Goal: Task Accomplishment & Management: Use online tool/utility

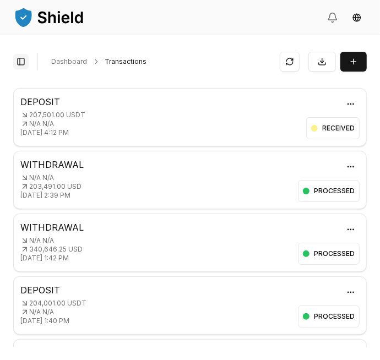
click at [24, 66] on button "Toggle Sidebar" at bounding box center [20, 61] width 15 height 15
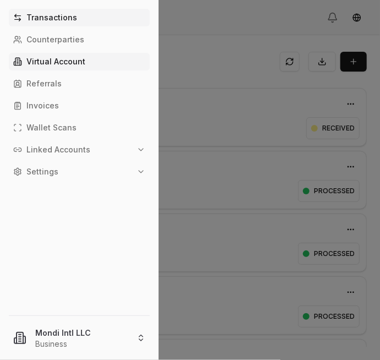
click at [72, 60] on p "Virtual Account" at bounding box center [55, 62] width 59 height 8
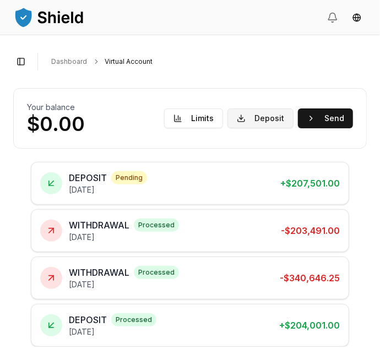
click at [276, 112] on button "Deposit" at bounding box center [260, 118] width 66 height 20
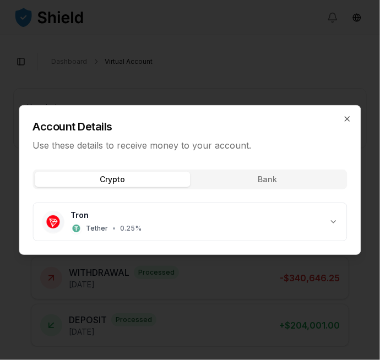
click at [161, 181] on button "Crypto" at bounding box center [112, 179] width 155 height 15
click at [327, 218] on div "Tron Tether • 0.25 %" at bounding box center [200, 222] width 258 height 24
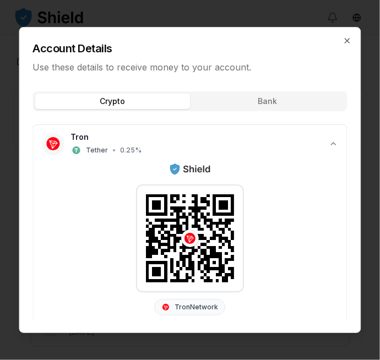
click at [298, 351] on button "Copy to clipboard" at bounding box center [295, 360] width 18 height 18
